Goal: Information Seeking & Learning: Learn about a topic

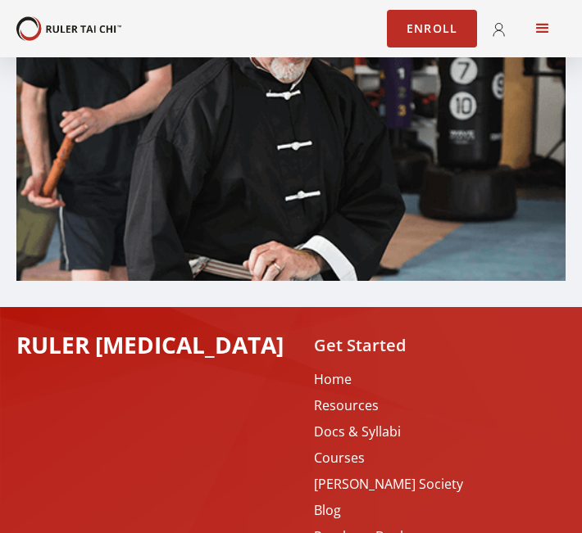
scroll to position [7351, 0]
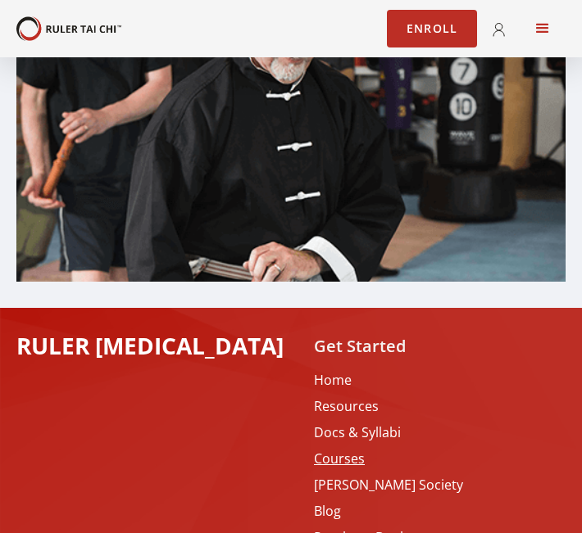
click at [357, 451] on link "Courses" at bounding box center [388, 459] width 149 height 16
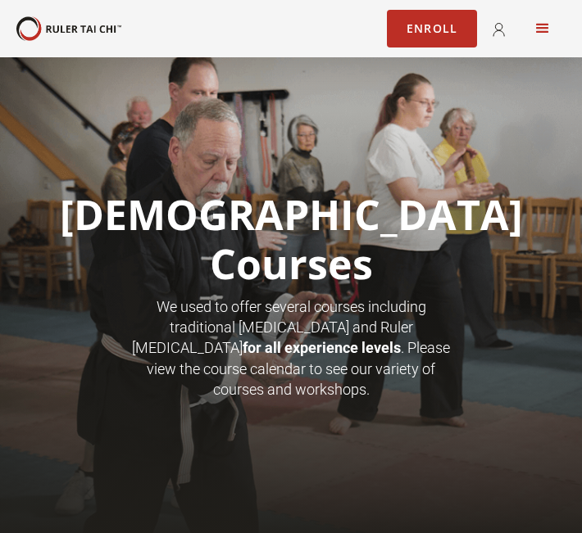
click at [549, 33] on div "menu" at bounding box center [542, 29] width 20 height 20
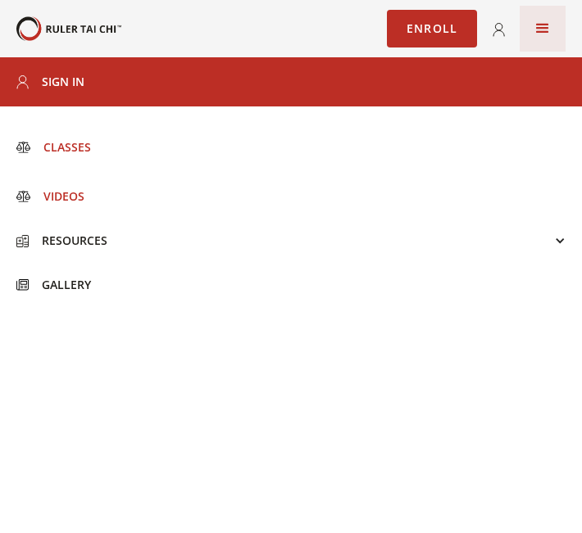
click at [71, 201] on div "Videos" at bounding box center [57, 196] width 54 height 16
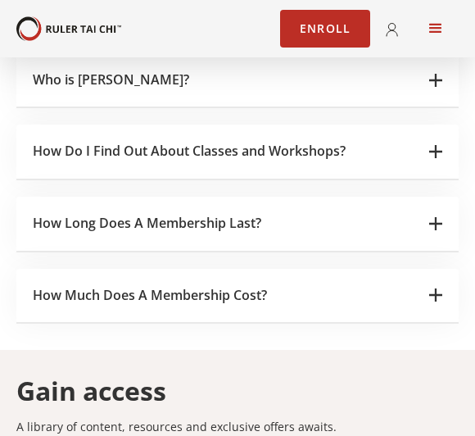
scroll to position [3151, 0]
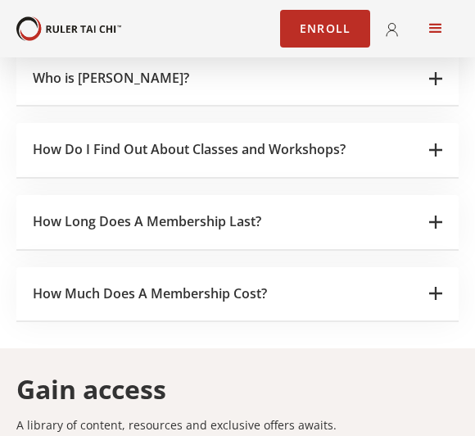
click at [432, 215] on icon at bounding box center [435, 221] width 13 height 13
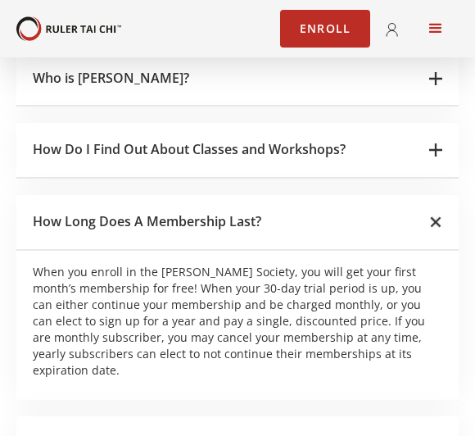
click at [446, 195] on div "How Long Does A Membership Last?" at bounding box center [237, 223] width 442 height 56
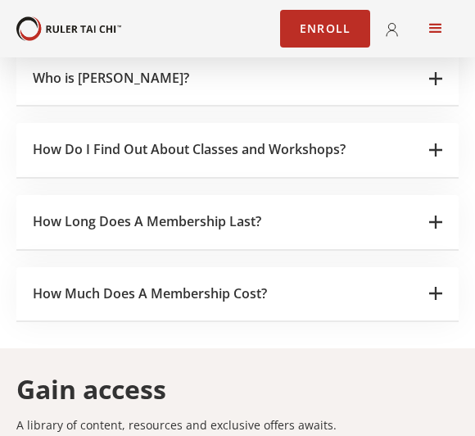
click at [446, 267] on div "How Much Does A Membership Cost?" at bounding box center [237, 295] width 442 height 56
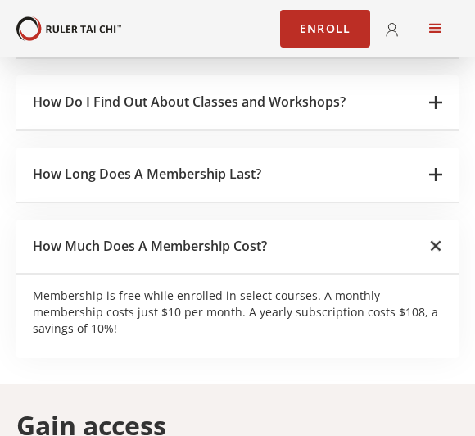
scroll to position [3203, 0]
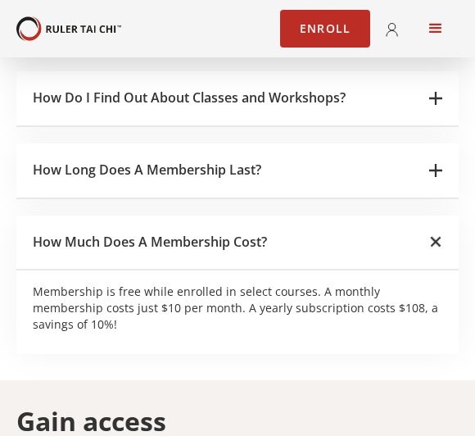
click at [427, 215] on div "How Much Does A Membership Cost?" at bounding box center [237, 243] width 442 height 56
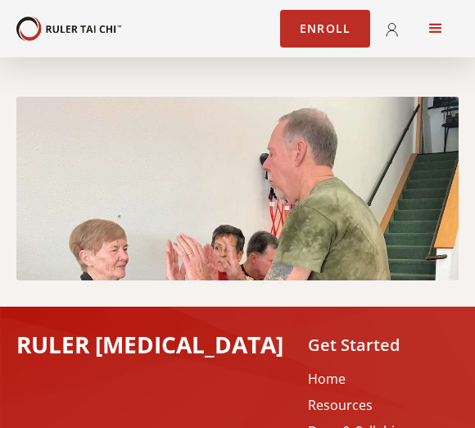
scroll to position [3565, 0]
